Goal: Information Seeking & Learning: Find specific fact

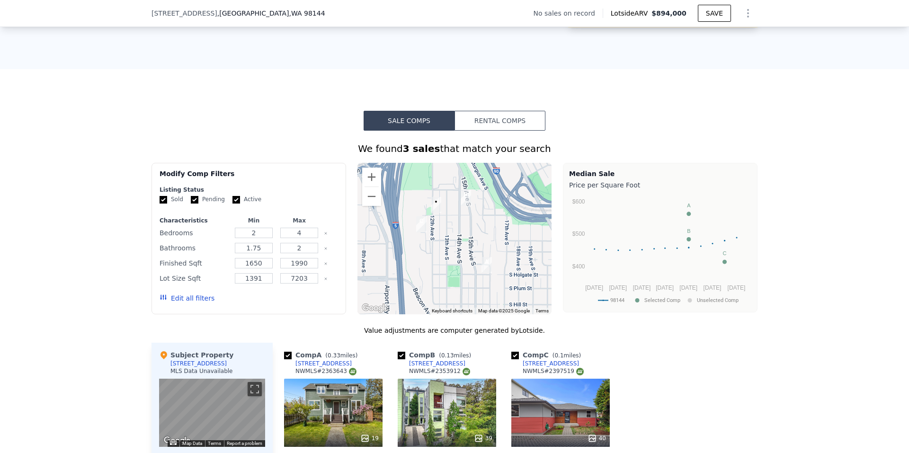
scroll to position [651, 0]
click at [302, 237] on input "4" at bounding box center [298, 232] width 37 height 10
type input "2"
click at [248, 238] on input "2" at bounding box center [253, 232] width 37 height 10
type input "1"
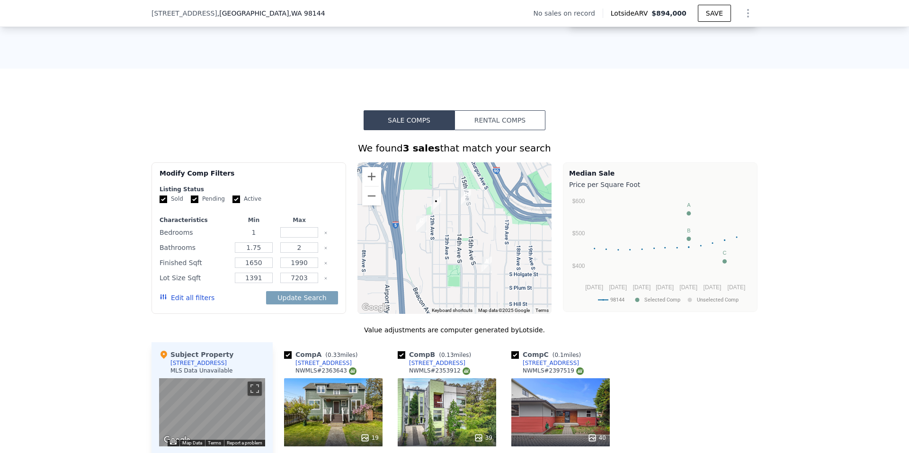
type input "1"
click at [293, 238] on input "number" at bounding box center [298, 232] width 37 height 10
type input "2"
drag, startPoint x: 131, startPoint y: 248, endPoint x: 265, endPoint y: 253, distance: 133.6
click at [265, 253] on div "We found 3 sales that match your search Filters Map Prices Modify Comp Filters …" at bounding box center [454, 376] width 909 height 492
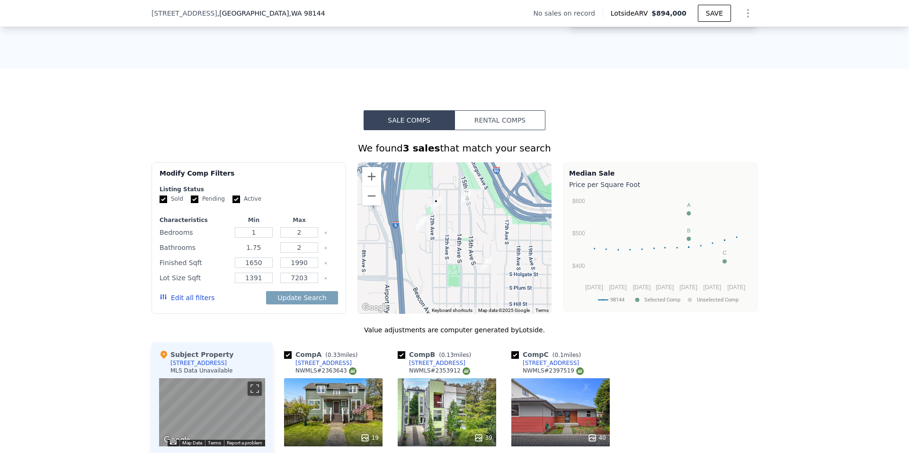
click at [265, 253] on input "1.75" at bounding box center [253, 247] width 37 height 10
type input "1"
click at [45, 287] on div "We found 3 sales that match your search Filters Map Prices Modify Comp Filters …" at bounding box center [454, 376] width 909 height 492
click at [259, 268] on input "1650" at bounding box center [253, 263] width 37 height 10
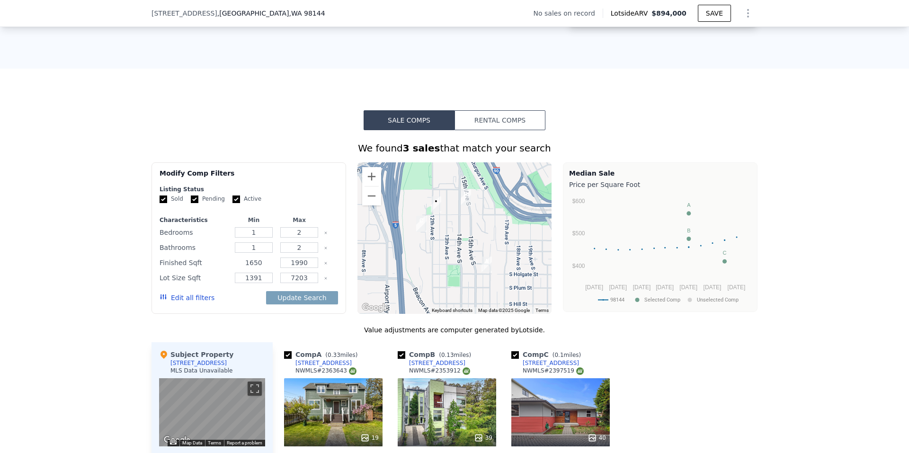
click at [259, 268] on input "1650" at bounding box center [253, 263] width 37 height 10
type input "1"
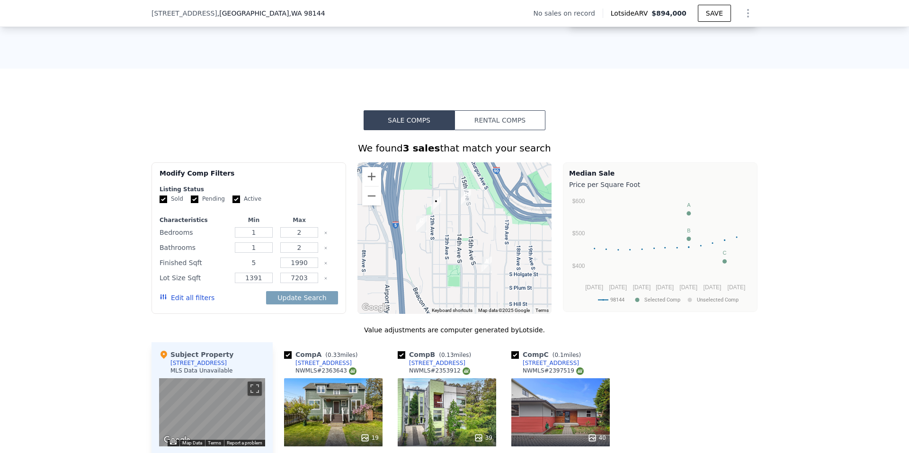
type input "50"
type input "0"
type input "500"
click at [116, 252] on div "We found 3 sales that match your search Filters Map Prices Modify Comp Filters …" at bounding box center [454, 376] width 909 height 492
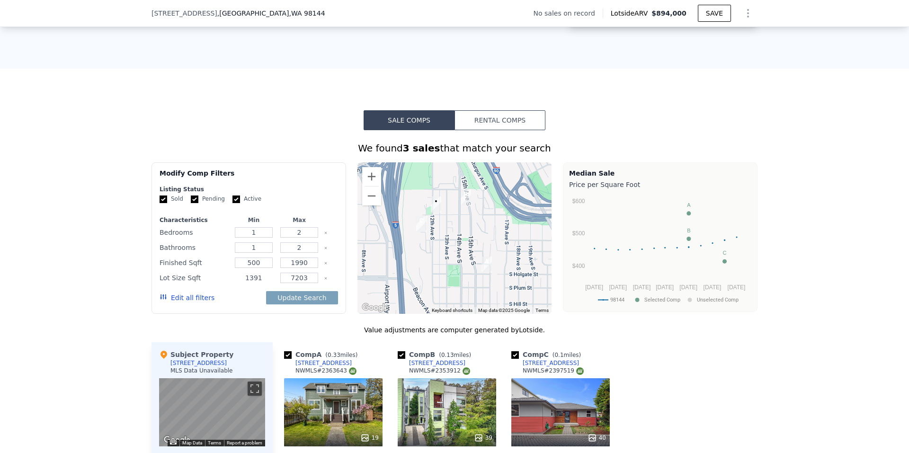
drag, startPoint x: 261, startPoint y: 286, endPoint x: 231, endPoint y: 285, distance: 29.9
click at [235, 283] on input "1391" at bounding box center [253, 278] width 37 height 10
click at [307, 306] on div at bounding box center [283, 301] width 106 height 19
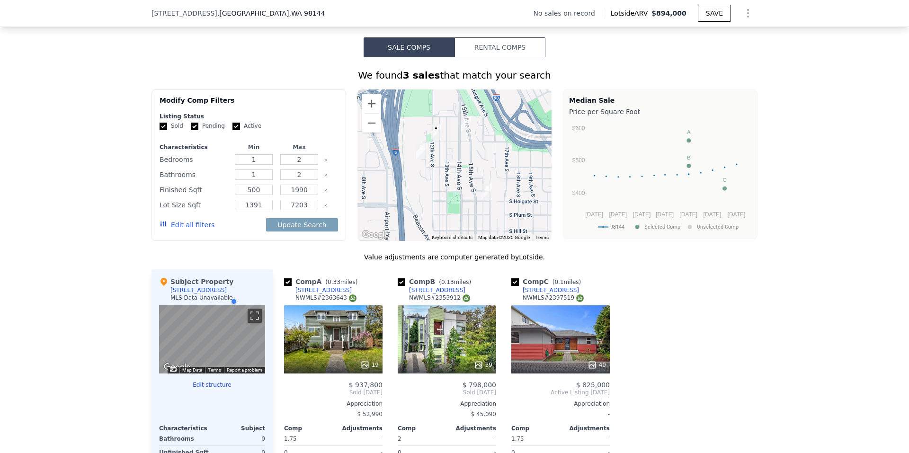
scroll to position [725, 0]
click at [297, 231] on button "Update Search" at bounding box center [302, 224] width 72 height 13
checkbox input "false"
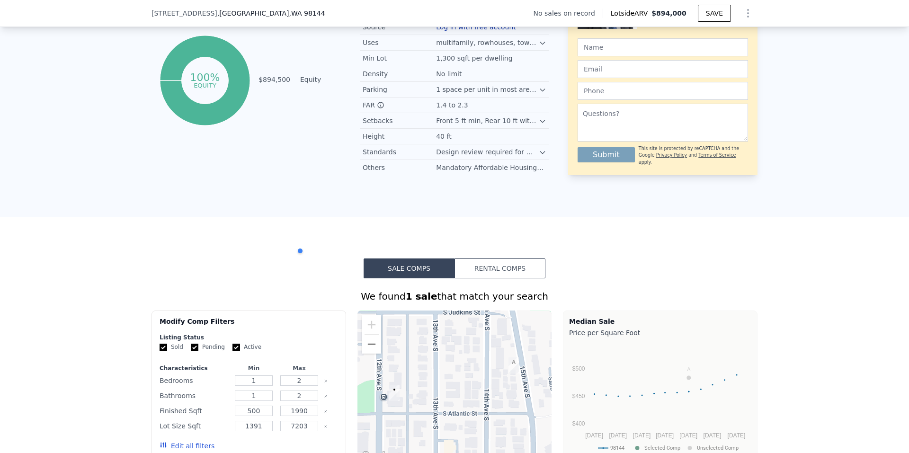
scroll to position [505, 0]
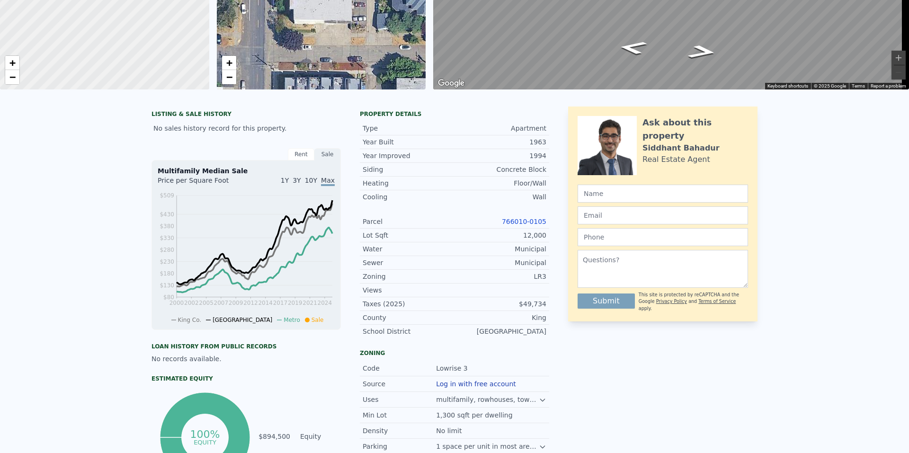
scroll to position [0, 0]
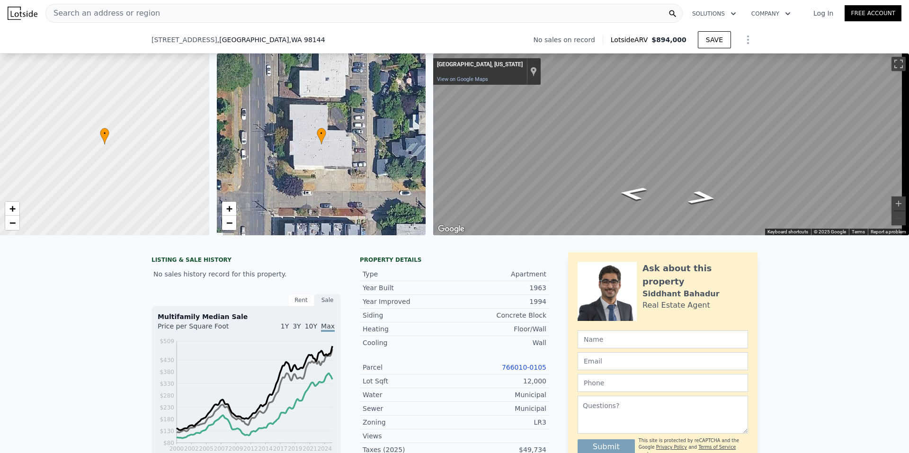
scroll to position [176, 0]
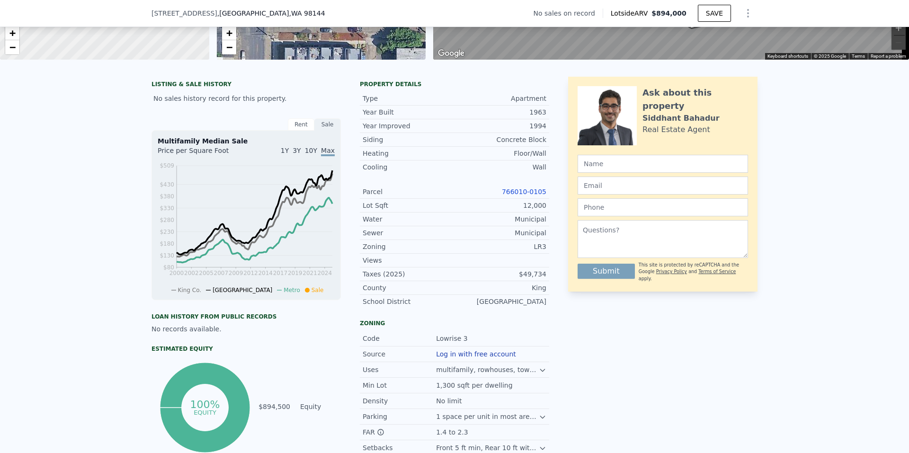
click at [106, 253] on div "LISTING & SALE HISTORY No sales history record for this property. Rent Sale Ren…" at bounding box center [454, 306] width 909 height 475
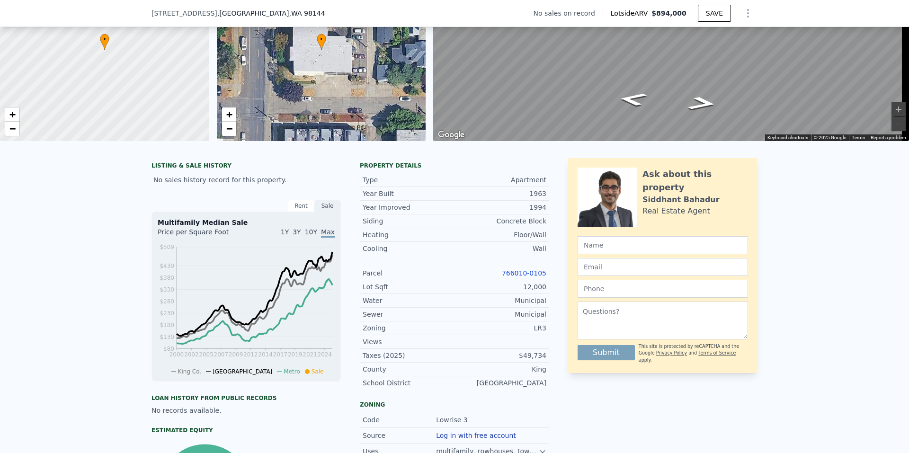
scroll to position [91, 0]
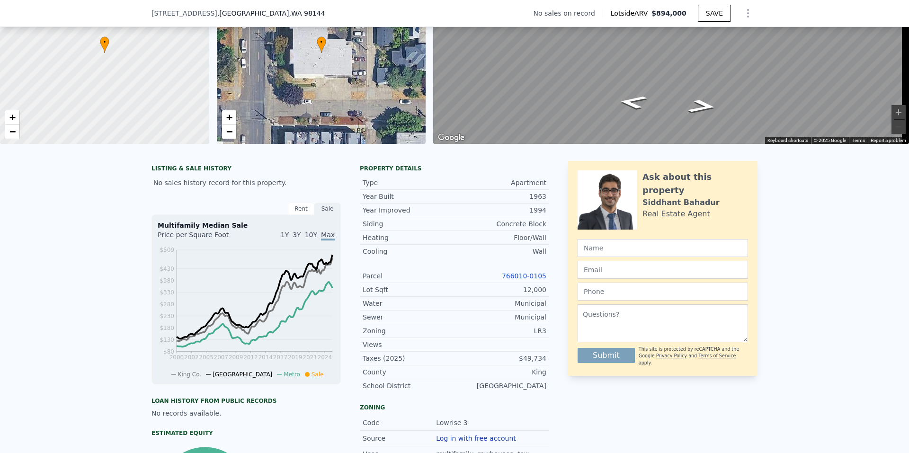
click at [107, 248] on div "LISTING & SALE HISTORY No sales history record for this property. Rent Sale Ren…" at bounding box center [454, 390] width 909 height 475
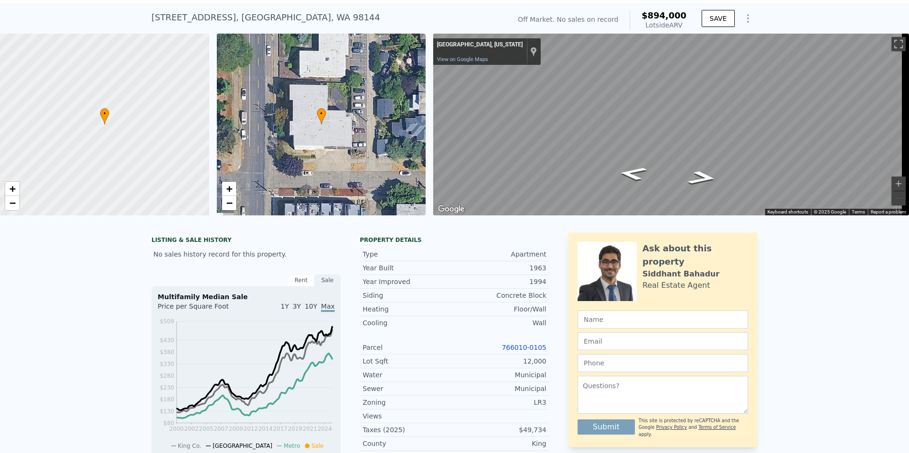
scroll to position [0, 0]
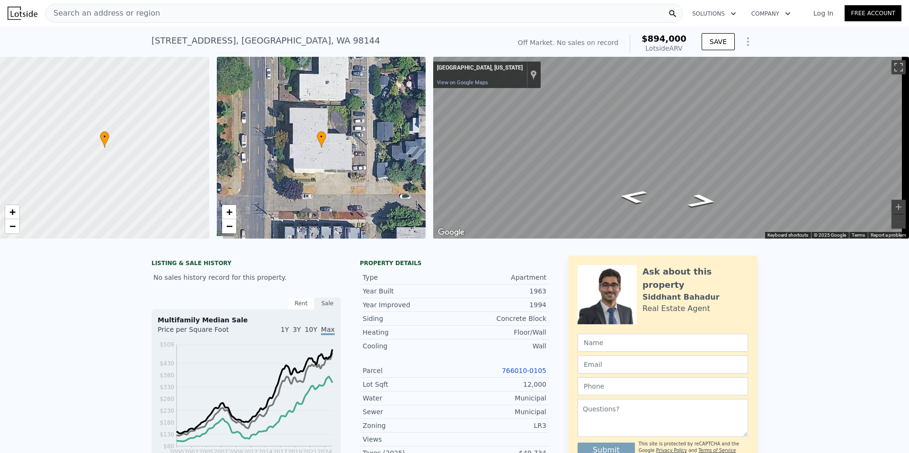
type input "2"
type input "4"
type input "1.75"
type input "1650"
checkbox input "true"
